Goal: Task Accomplishment & Management: Manage account settings

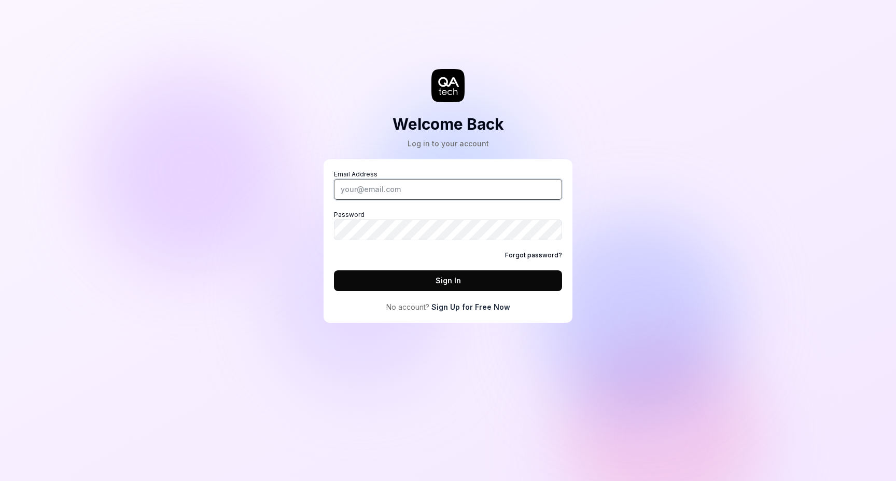
type input "[EMAIL_ADDRESS][DOMAIN_NAME]"
click at [450, 278] on button "Sign In" at bounding box center [448, 280] width 228 height 21
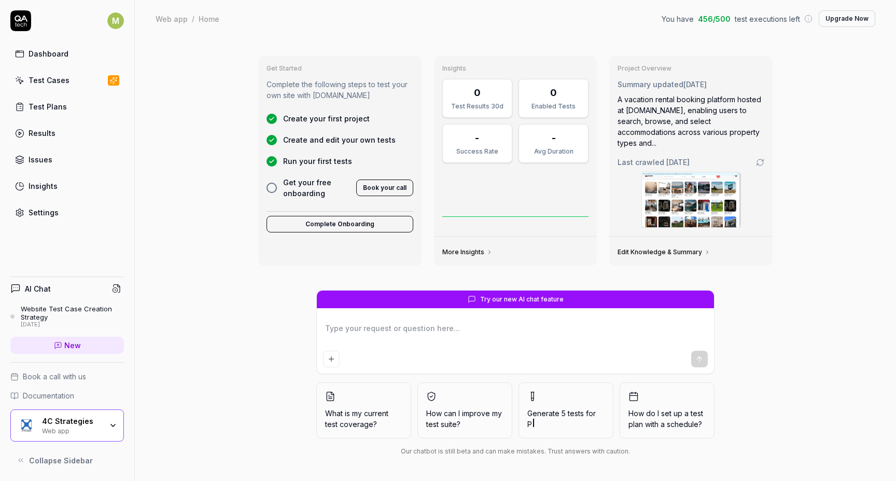
type textarea "*"
click at [31, 214] on div "Settings" at bounding box center [44, 212] width 30 height 11
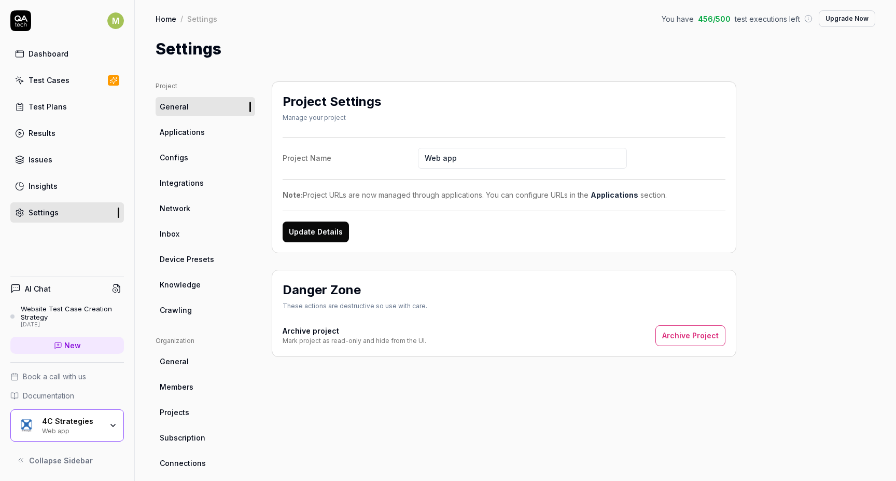
click at [192, 383] on span "Members" at bounding box center [177, 386] width 34 height 11
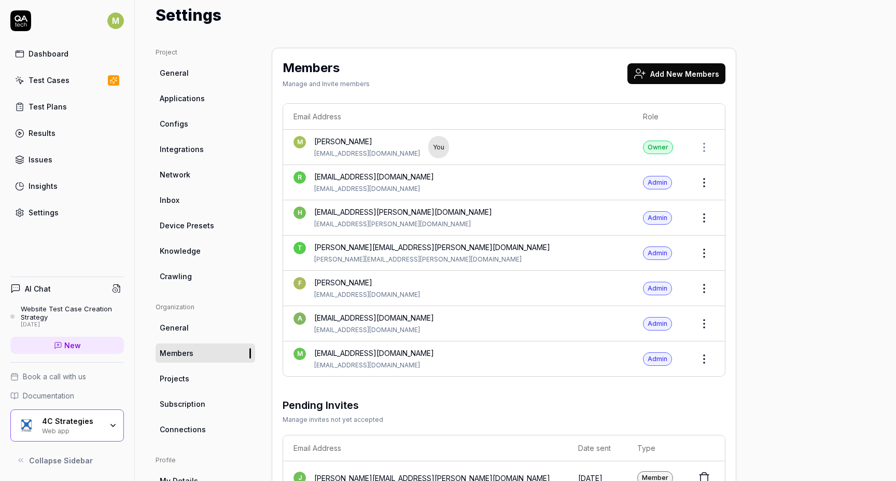
scroll to position [39, 0]
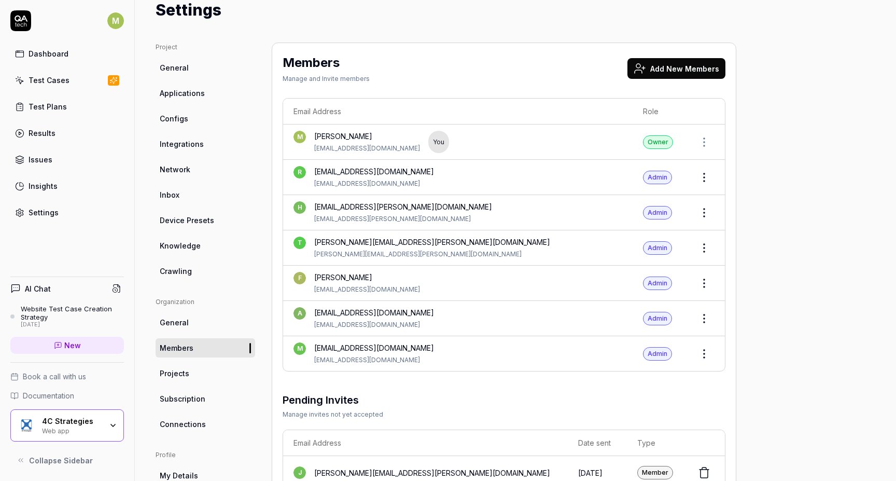
click at [703, 179] on html "M Dashboard Test Cases Test Plans Results Issues Insights Settings AI Chat Webs…" at bounding box center [448, 240] width 896 height 481
click at [691, 246] on span "Remove" at bounding box center [692, 246] width 29 height 11
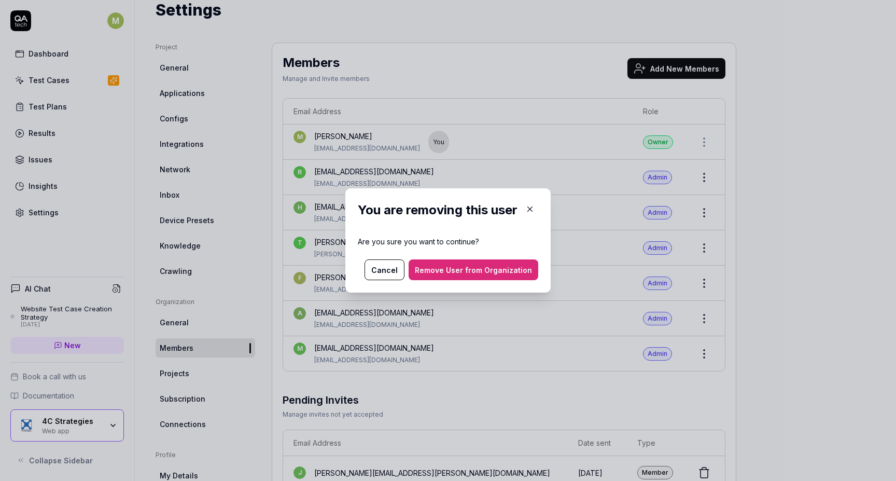
click at [480, 266] on button "Remove User from Organization" at bounding box center [474, 269] width 130 height 21
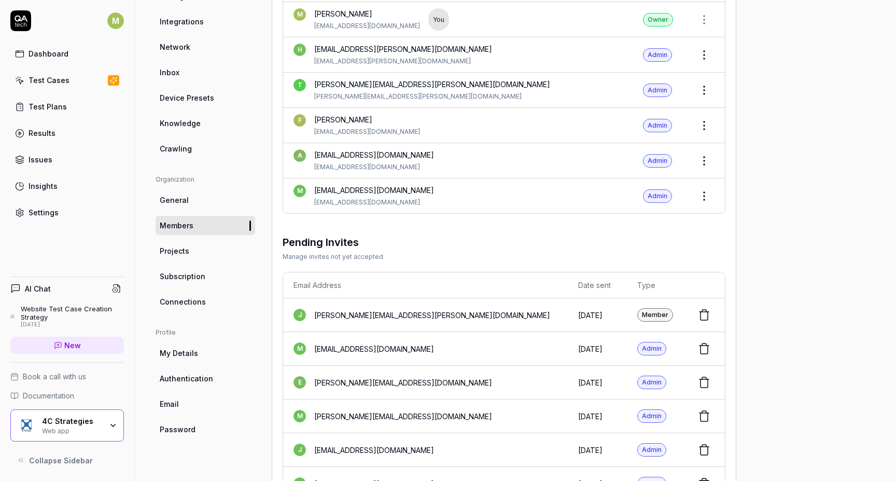
scroll to position [208, 0]
